Goal: Task Accomplishment & Management: Complete application form

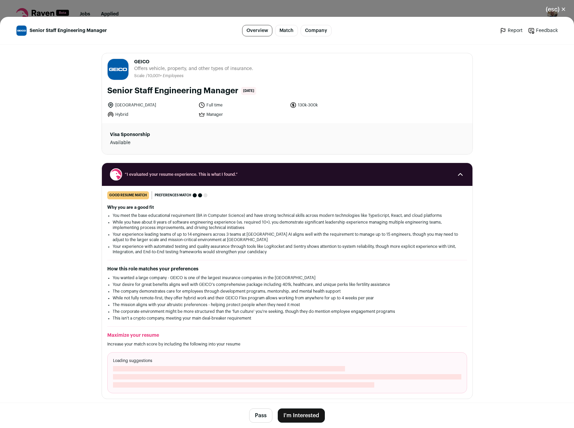
click at [295, 415] on button "I'm Interested" at bounding box center [301, 415] width 47 height 14
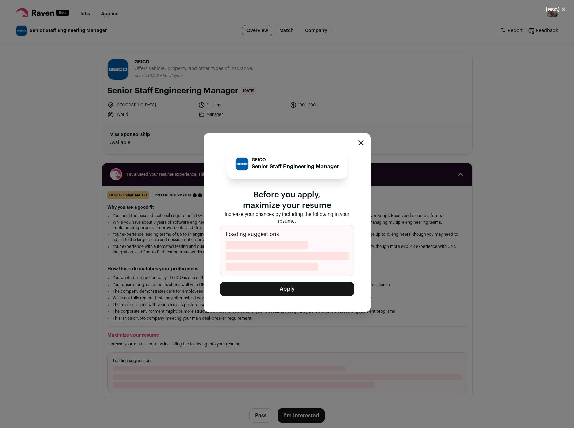
click at [286, 285] on button "Apply" at bounding box center [287, 289] width 135 height 14
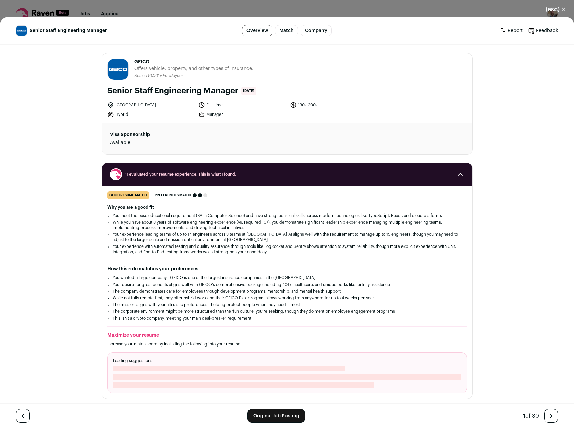
click at [295, 15] on div "(esc) ✕ Senior Staff Engineering Manager Overview Match Company Report Feedback…" at bounding box center [287, 214] width 574 height 428
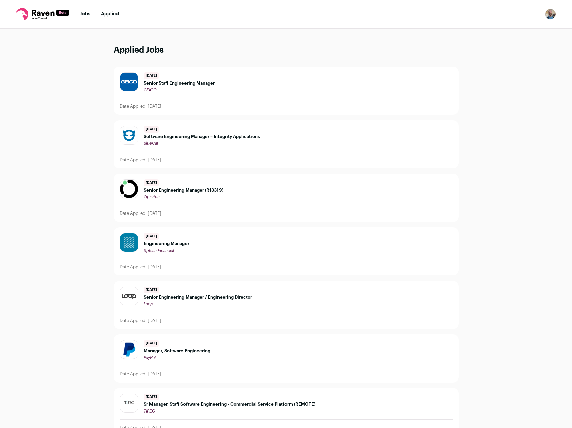
click at [217, 95] on div "1 day ago Senior Staff Engineering Manager GEICO Date Applied: 2025/08/15" at bounding box center [286, 90] width 344 height 47
click at [351, 104] on div "Date Applied: 2025/08/15" at bounding box center [285, 106] width 333 height 5
click at [85, 16] on link "Jobs" at bounding box center [85, 14] width 10 height 5
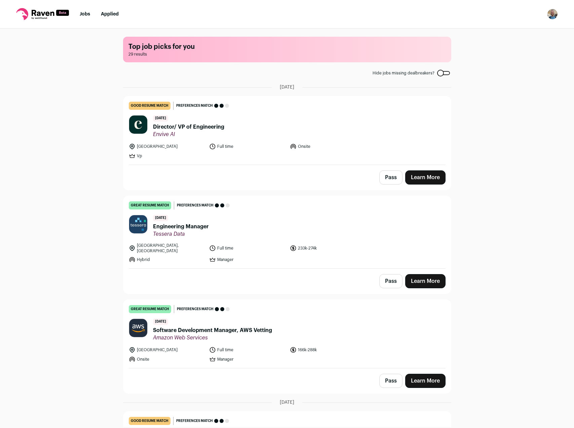
click at [234, 233] on header "2 days ago Engineering Manager Tessera Data" at bounding box center [287, 226] width 317 height 23
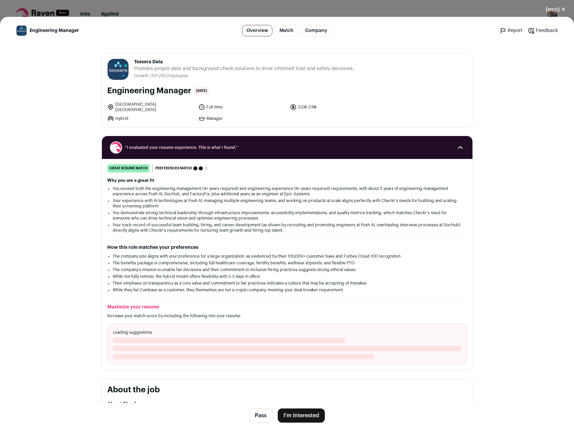
click at [295, 412] on button "I'm Interested" at bounding box center [301, 415] width 47 height 14
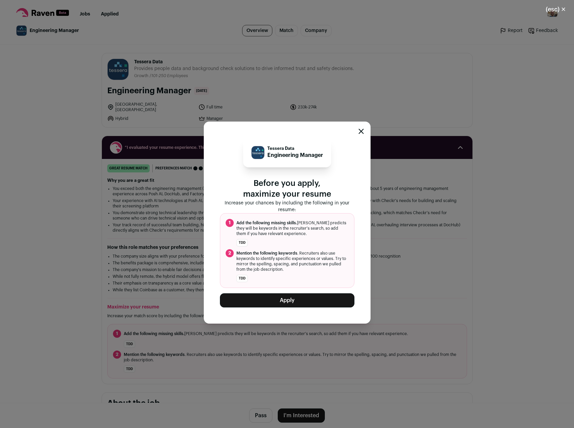
click at [301, 288] on div "Tessera Data Engineering Manager Before you apply, maximize your resume Increas…" at bounding box center [287, 223] width 135 height 170
click at [287, 303] on button "Apply" at bounding box center [287, 300] width 135 height 14
